Goal: Information Seeking & Learning: Learn about a topic

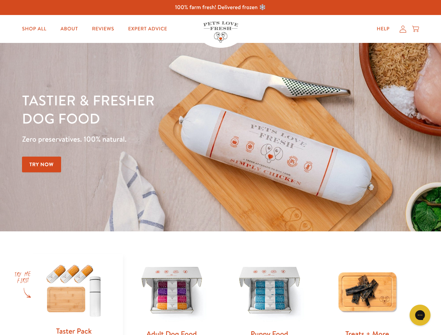
click at [220, 167] on div "Tastier & fresher dog food Zero preservatives. 100% natural. Try Now" at bounding box center [154, 137] width 264 height 92
click at [420, 315] on icon "Gorgias live chat" at bounding box center [419, 314] width 7 height 7
